Goal: Check status: Check status

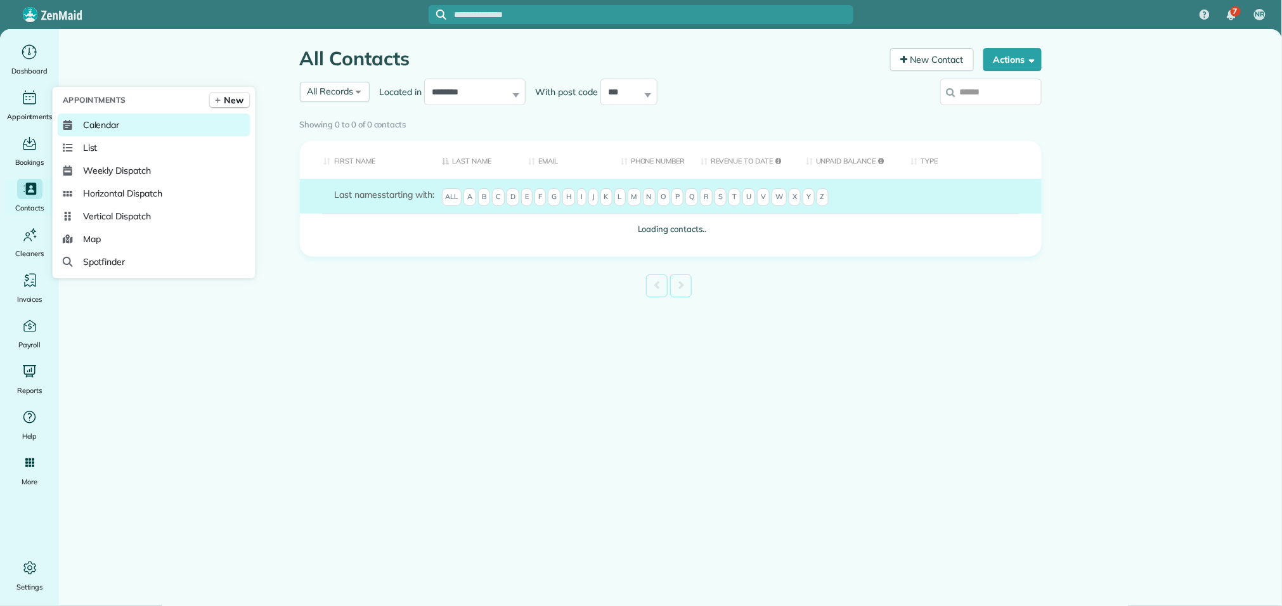
click at [89, 129] on span "Calendar" at bounding box center [101, 125] width 37 height 13
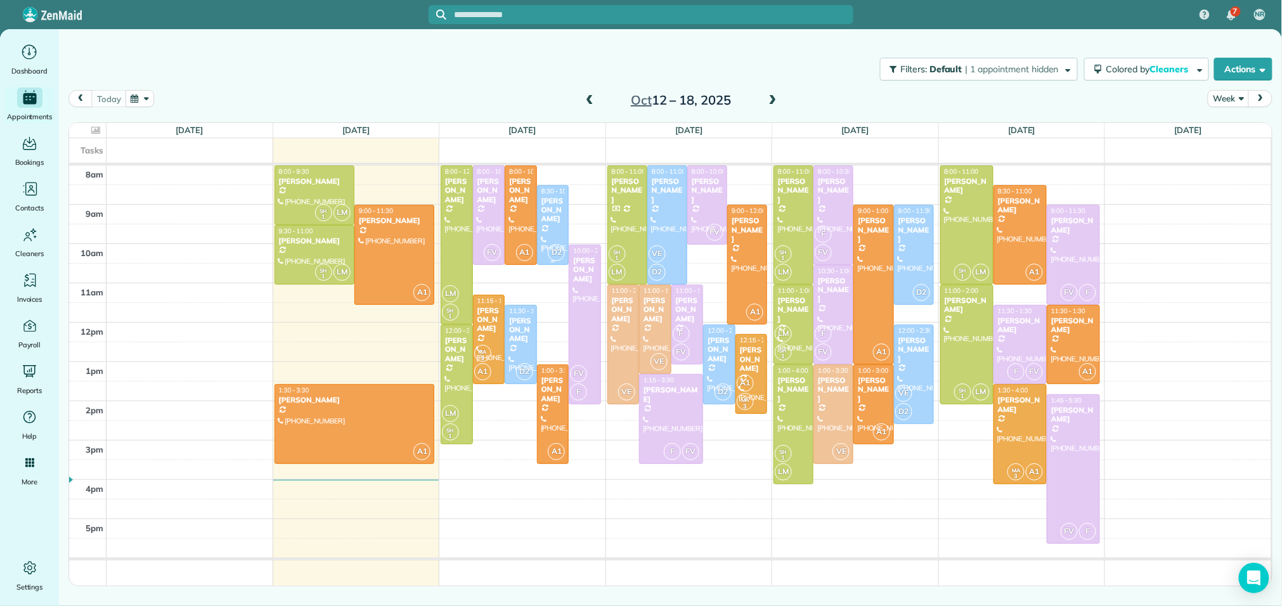
click at [541, 209] on div "Ed Mebs" at bounding box center [553, 210] width 25 height 27
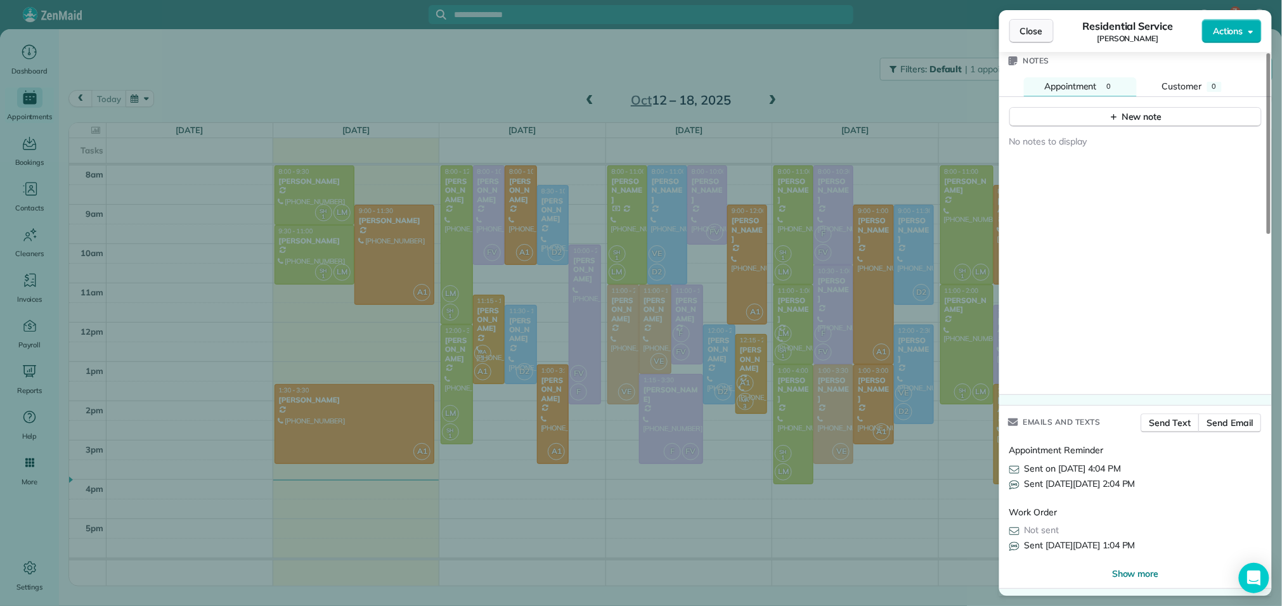
click at [1043, 29] on button "Close" at bounding box center [1031, 31] width 44 height 24
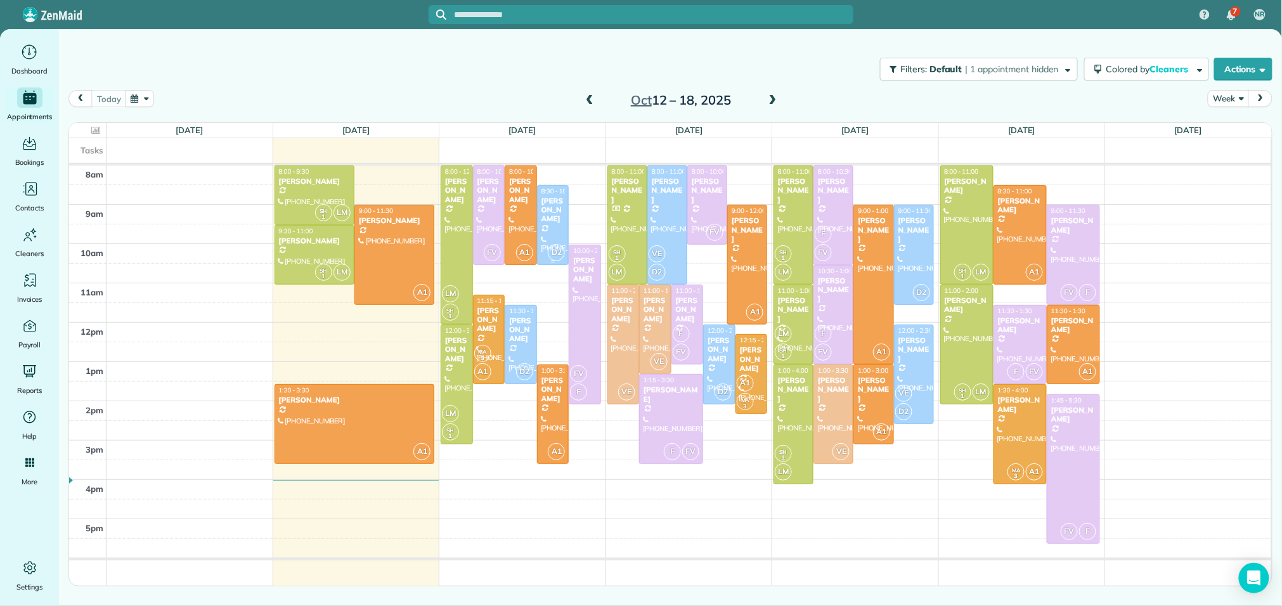
click at [546, 236] on div at bounding box center [553, 225] width 31 height 79
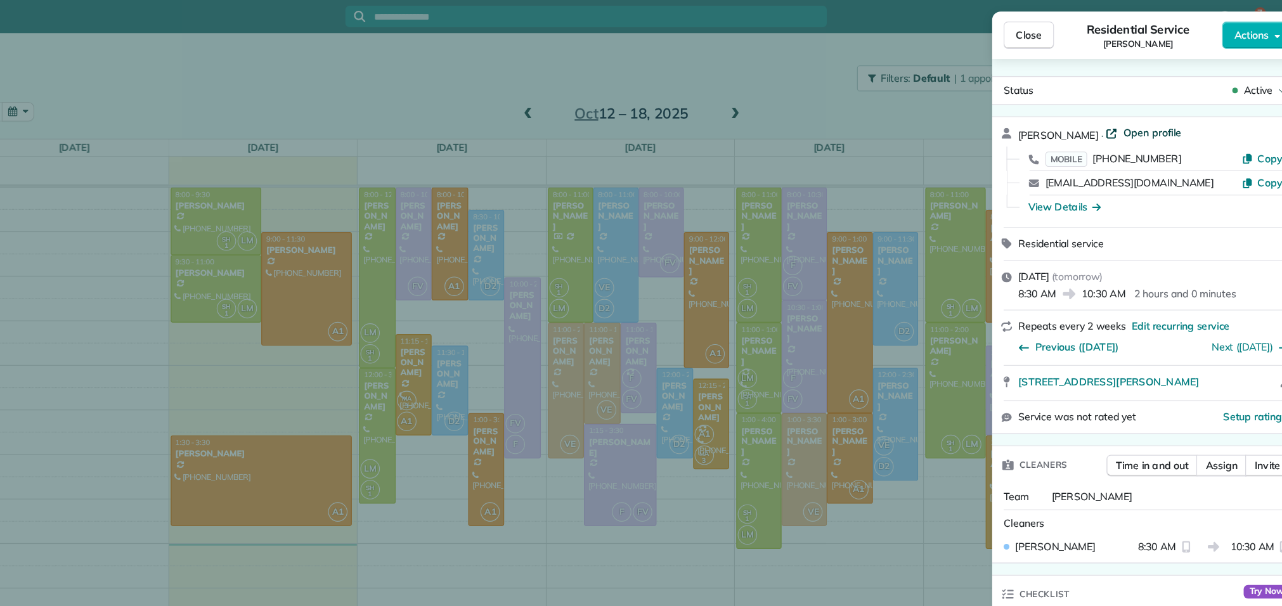
click at [1114, 113] on span "Open profile" at bounding box center [1139, 117] width 51 height 13
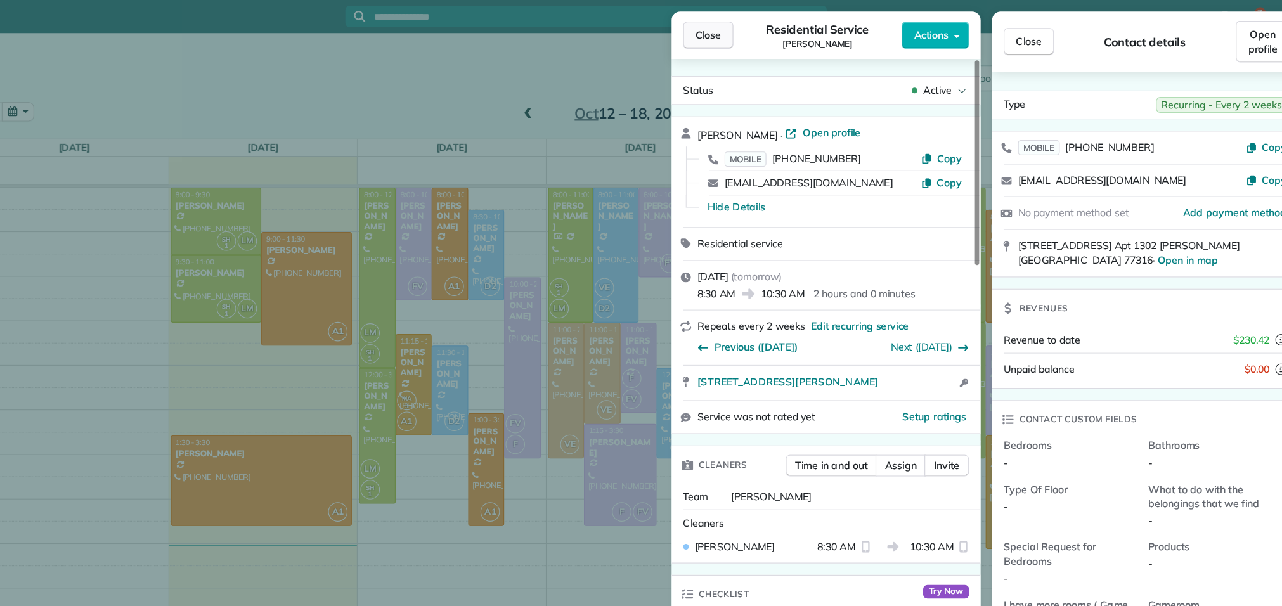
click at [764, 34] on button "Close" at bounding box center [748, 31] width 44 height 24
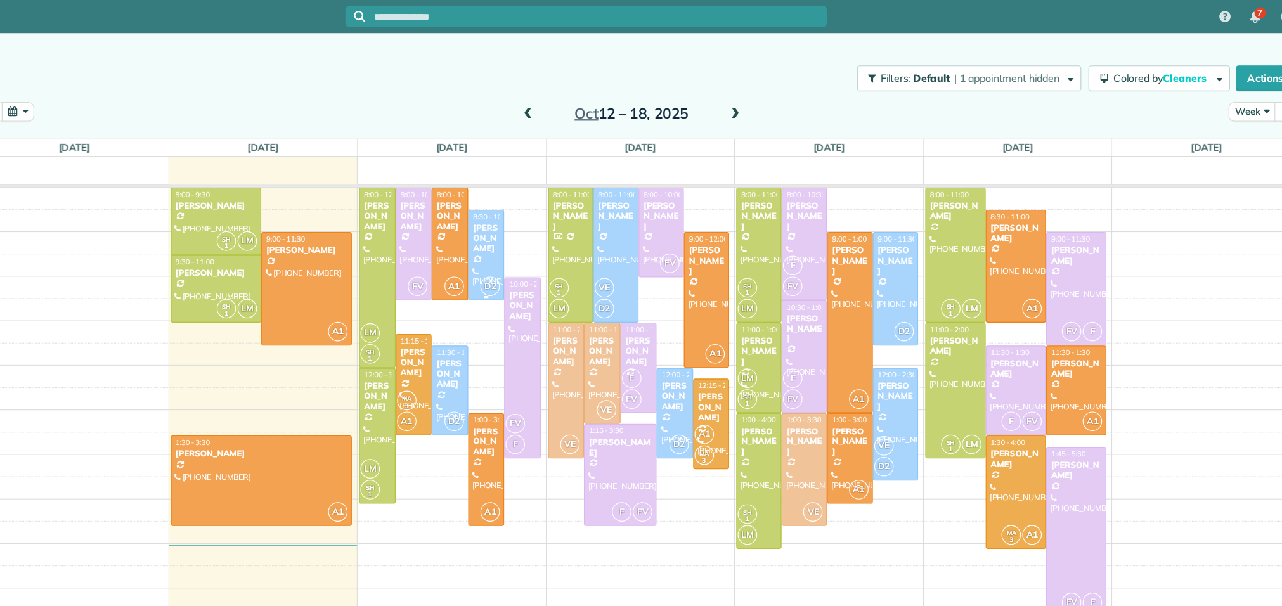
click at [555, 199] on div "Ed Mebs" at bounding box center [553, 210] width 25 height 27
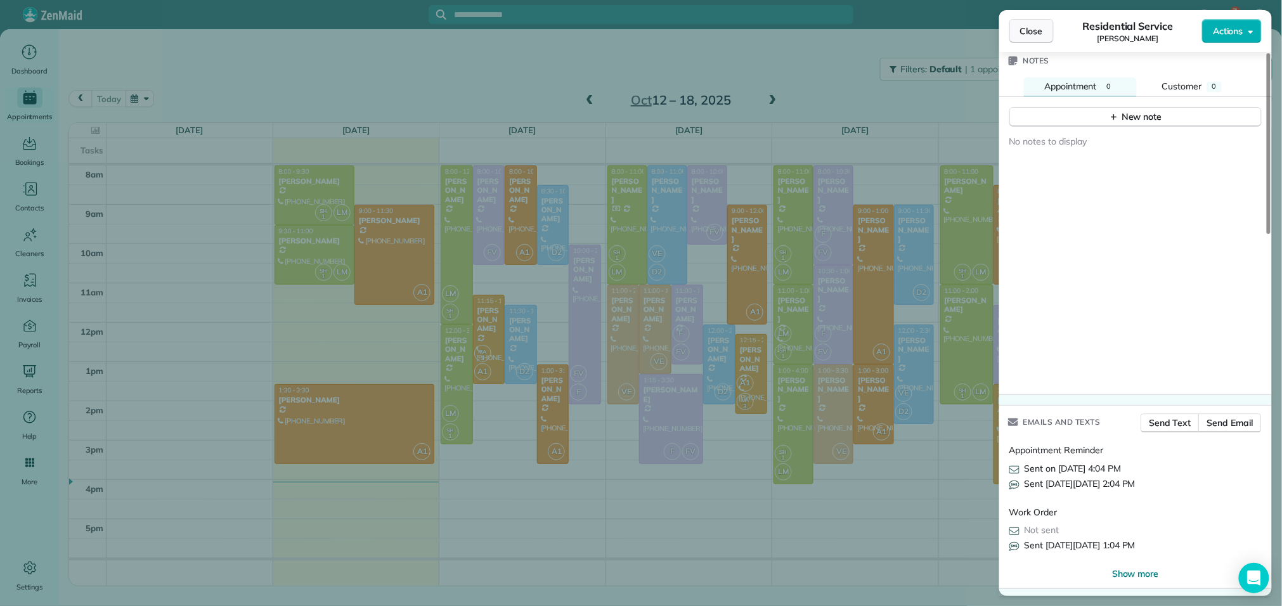
click at [1024, 27] on span "Close" at bounding box center [1031, 31] width 23 height 13
